Goal: Transaction & Acquisition: Book appointment/travel/reservation

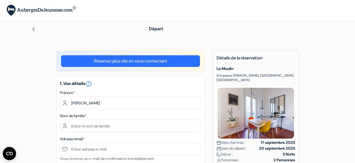
type input "Céline"
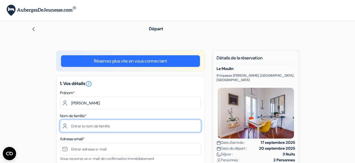
click at [104, 125] on input "text" at bounding box center [130, 126] width 141 height 12
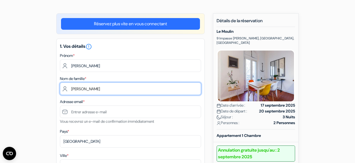
scroll to position [58, 0]
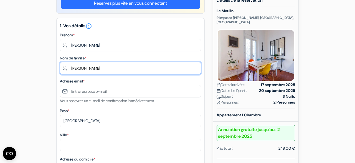
type input "ARNAUD"
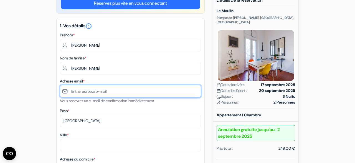
click at [99, 90] on input "text" at bounding box center [130, 91] width 141 height 12
type input "[EMAIL_ADDRESS][DOMAIN_NAME]"
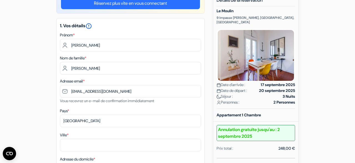
click at [92, 26] on icon "error_outline" at bounding box center [88, 26] width 7 height 7
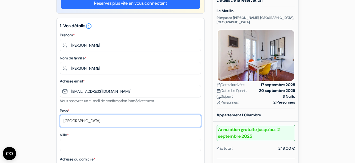
click at [161, 121] on select "Selectionner le pays Abkhazie Afghanistan Afrique du Sud Albanie Algérie Allema…" at bounding box center [130, 121] width 141 height 12
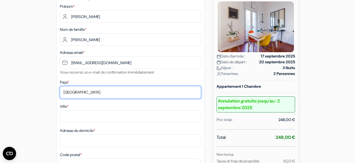
scroll to position [87, 0]
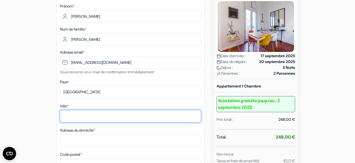
click at [101, 113] on input "Ville *" at bounding box center [130, 116] width 141 height 12
type input "TOULOUSE"
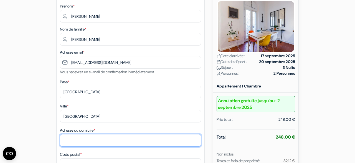
type input """
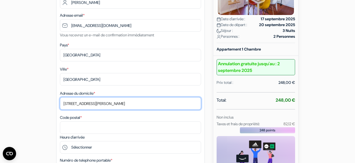
scroll to position [144, 0]
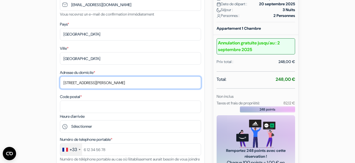
type input "35 rue Alfred Duméril"
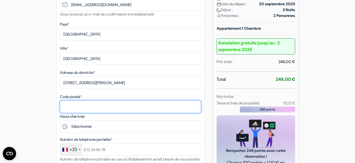
click at [99, 105] on input "Code postal *" at bounding box center [130, 106] width 141 height 12
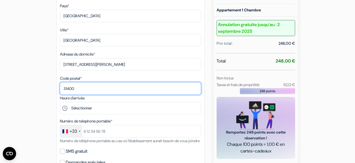
scroll to position [173, 0]
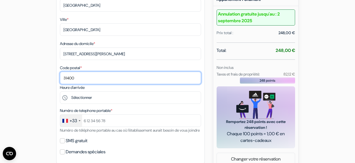
type input "31400"
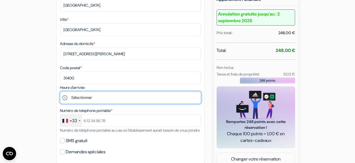
click at [60, 91] on select "Sélectionner 16:00 17:00 18:00 19:00 20:00 21:00 22:00" at bounding box center [130, 97] width 141 height 12
select select "20"
click option "20:00" at bounding box center [0, 0] width 0 height 0
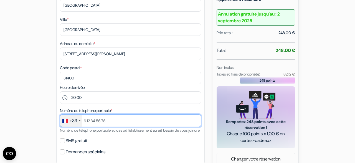
click at [112, 122] on input "text" at bounding box center [130, 120] width 141 height 12
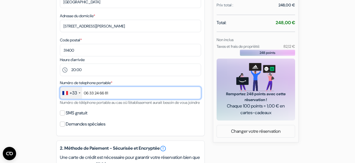
scroll to position [231, 0]
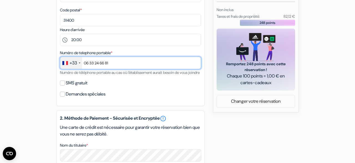
type input "06 33 24 66 81"
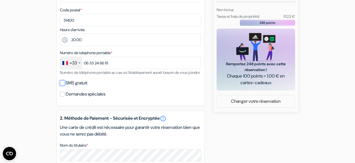
click at [62, 85] on input "SMS gratuit" at bounding box center [62, 82] width 5 height 5
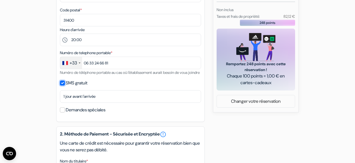
click at [63, 85] on input "SMS gratuit" at bounding box center [62, 82] width 5 height 5
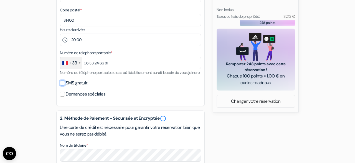
click at [63, 85] on input "SMS gratuit" at bounding box center [62, 82] width 5 height 5
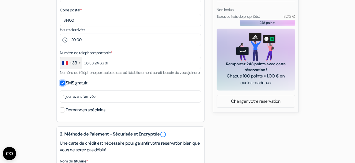
click at [63, 85] on input "SMS gratuit" at bounding box center [62, 82] width 5 height 5
checkbox input "false"
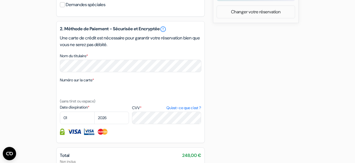
scroll to position [346, 0]
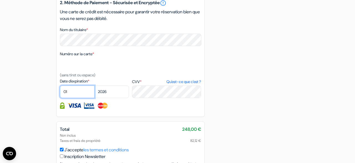
select select "11"
click option "11" at bounding box center [0, 0] width 0 height 0
click at [94, 85] on select "2025 2026 2027 2028 2029 2030 2031 2032 2033 2034 2035 2036 2037 2038 2039 2040…" at bounding box center [111, 91] width 35 height 12
select select "2028"
click option "2028" at bounding box center [0, 0] width 0 height 0
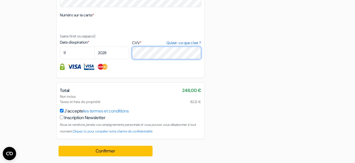
scroll to position [393, 0]
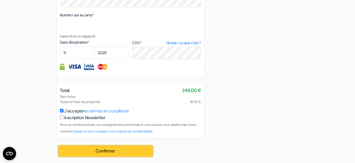
click at [138, 152] on button "Confirmer Loading..." at bounding box center [106, 151] width 94 height 11
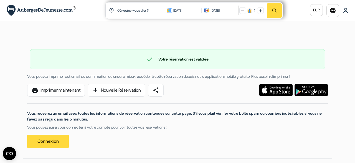
click at [207, 41] on div "check Votre réservation est validée Numéro de réservation: DORMS-BK-5654808861 …" at bounding box center [178, 96] width 310 height 124
